Goal: Task Accomplishment & Management: Manage account settings

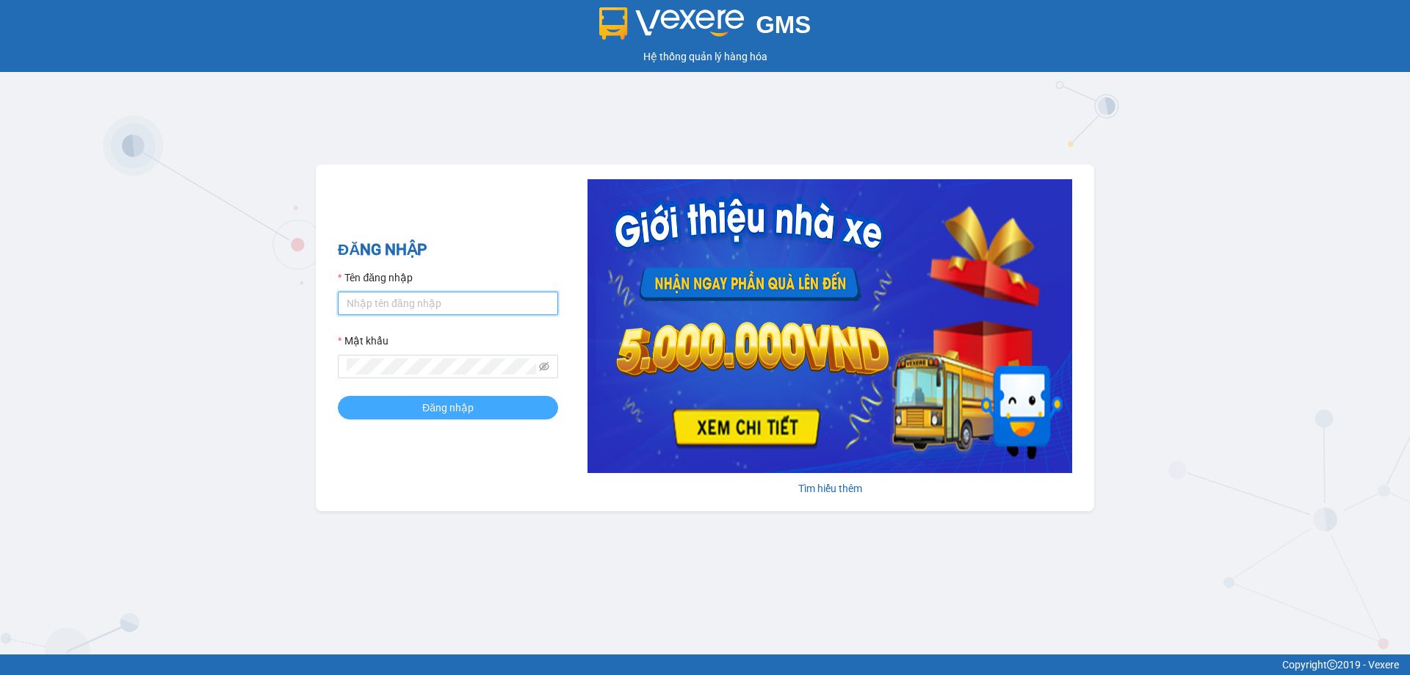
type input "vtychi.hhg"
click at [399, 408] on button "Đăng nhập" at bounding box center [448, 408] width 220 height 24
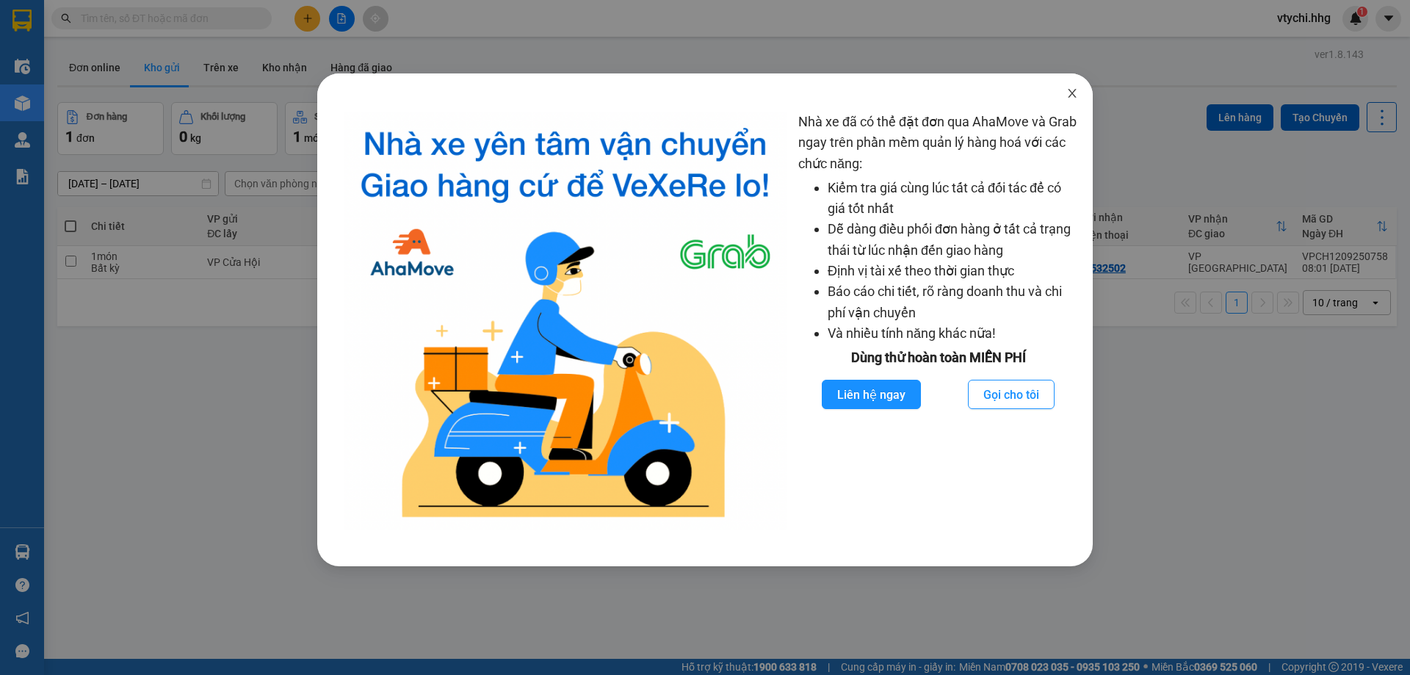
click at [1073, 95] on icon "close" at bounding box center [1072, 93] width 8 height 9
